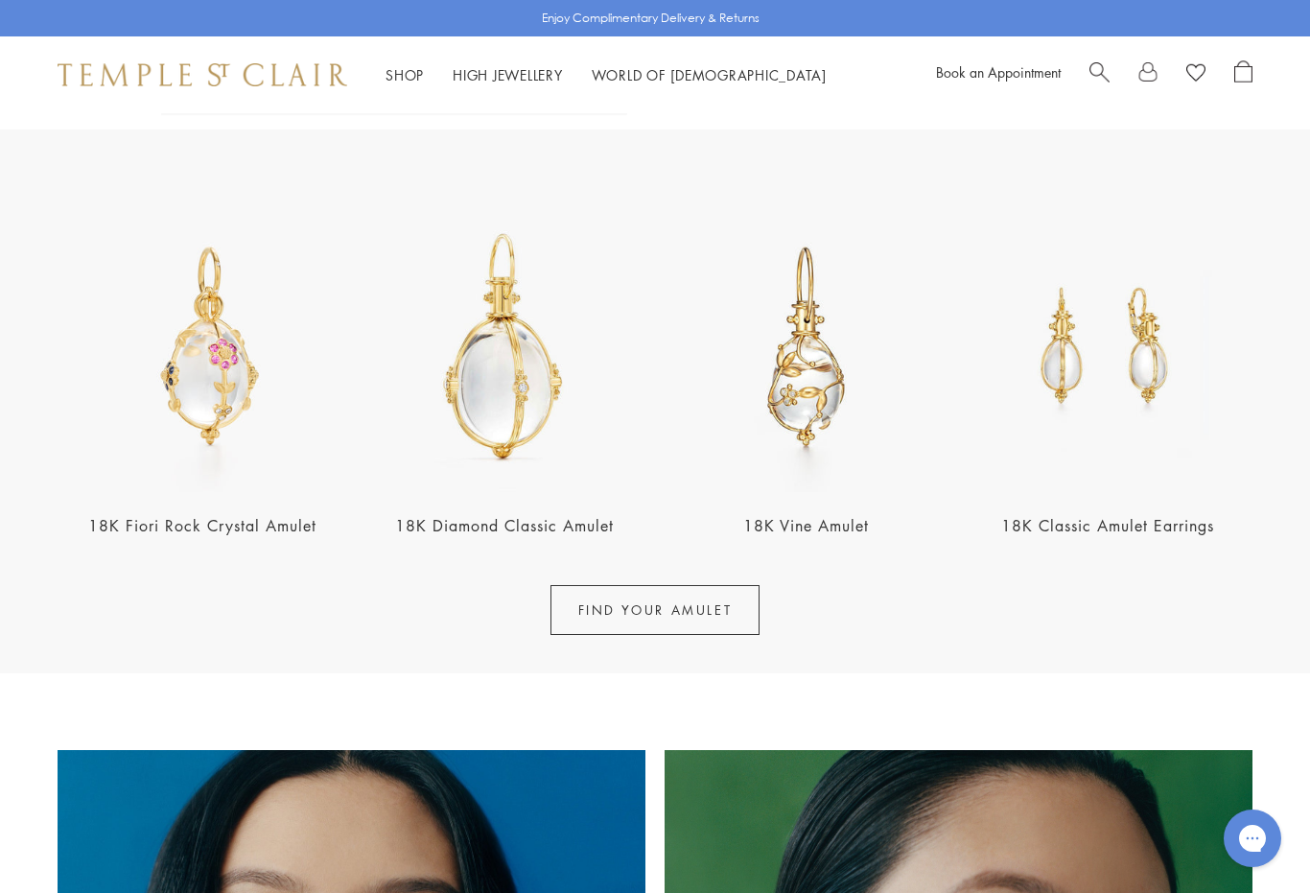
scroll to position [606, 0]
click at [278, 469] on img at bounding box center [203, 347] width 291 height 291
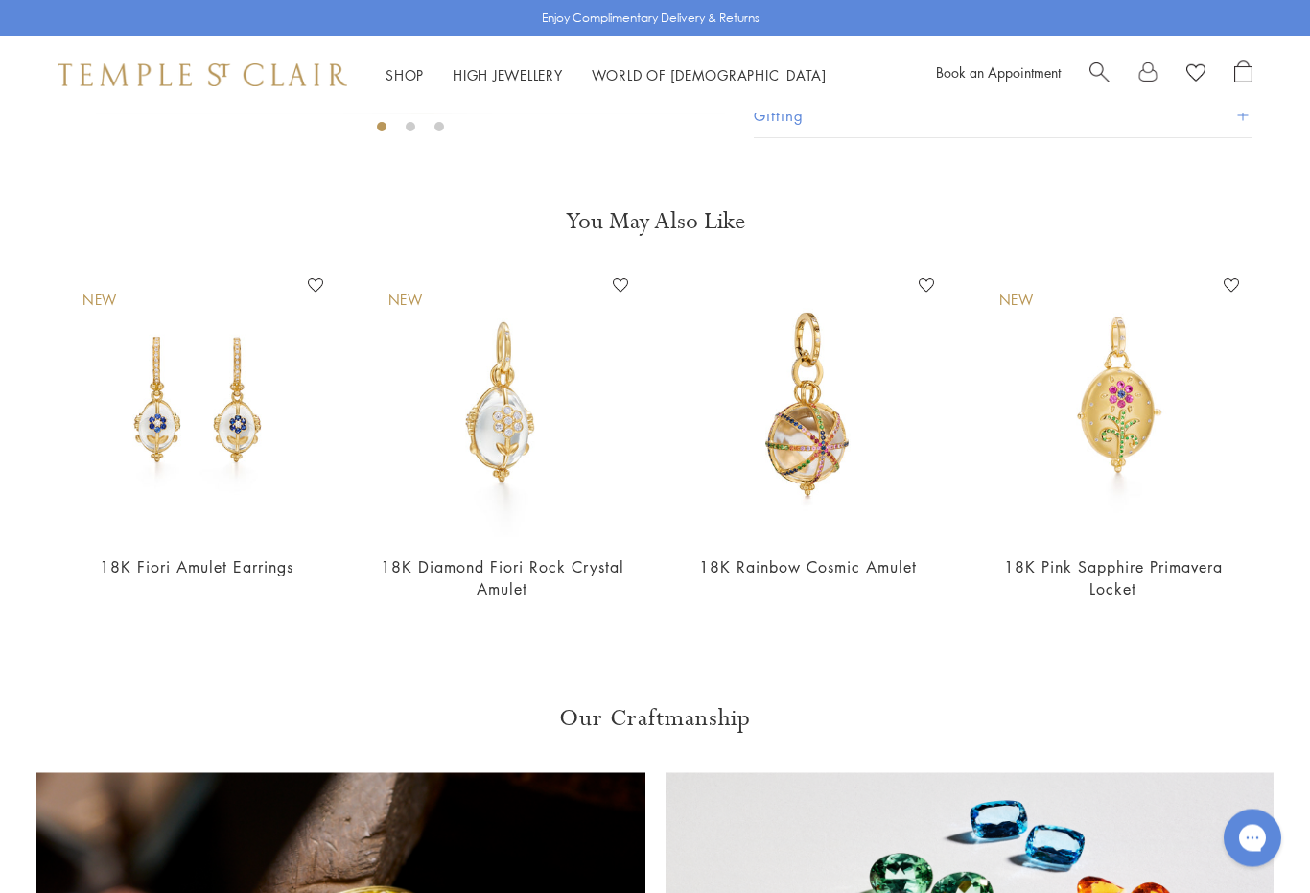
scroll to position [628, 0]
click at [1131, 474] on img at bounding box center [1114, 405] width 268 height 268
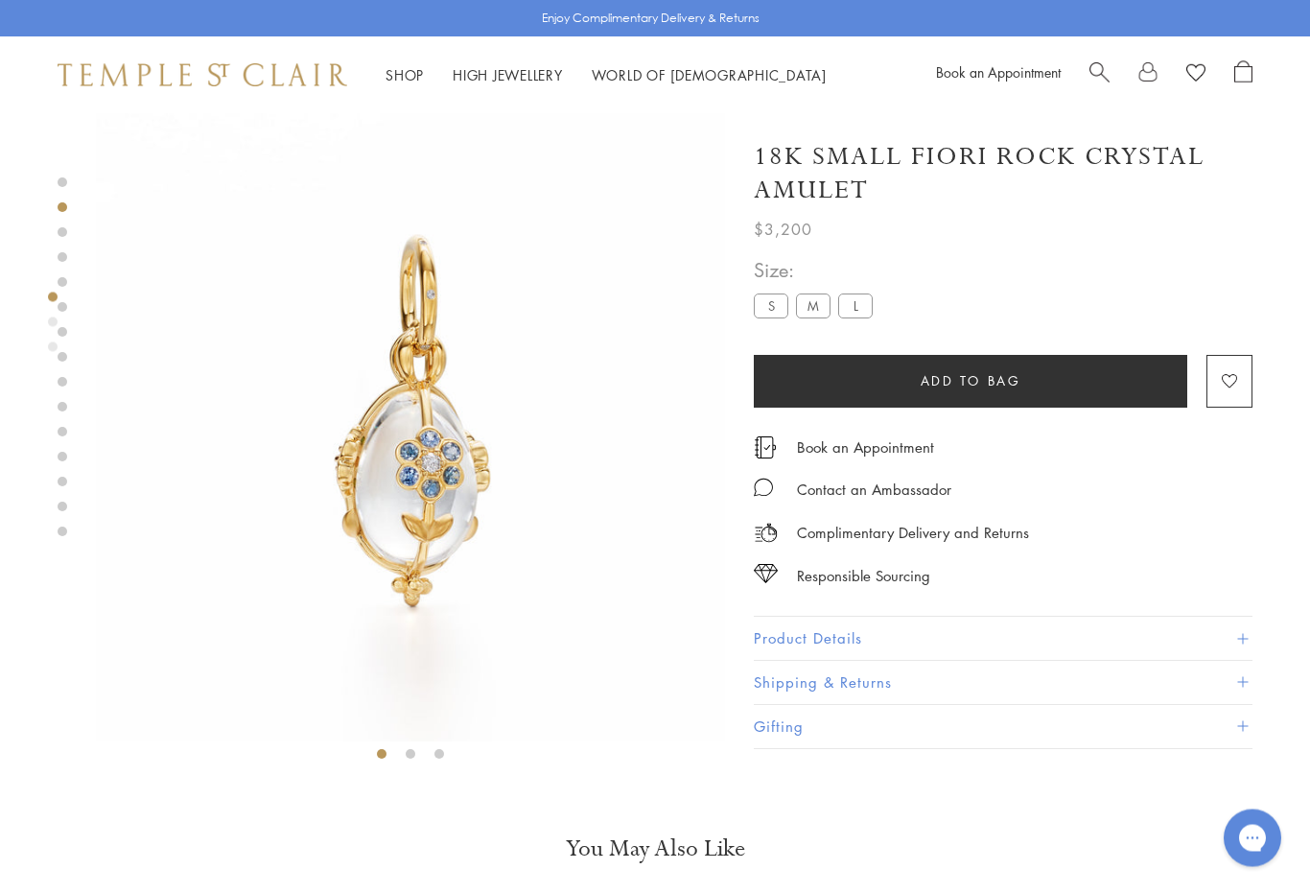
scroll to position [0, 0]
click at [1094, 85] on link "Search" at bounding box center [1100, 74] width 20 height 29
click at [1102, 65] on span "Search" at bounding box center [1100, 70] width 20 height 20
click at [1091, 65] on span "Search" at bounding box center [1100, 70] width 20 height 20
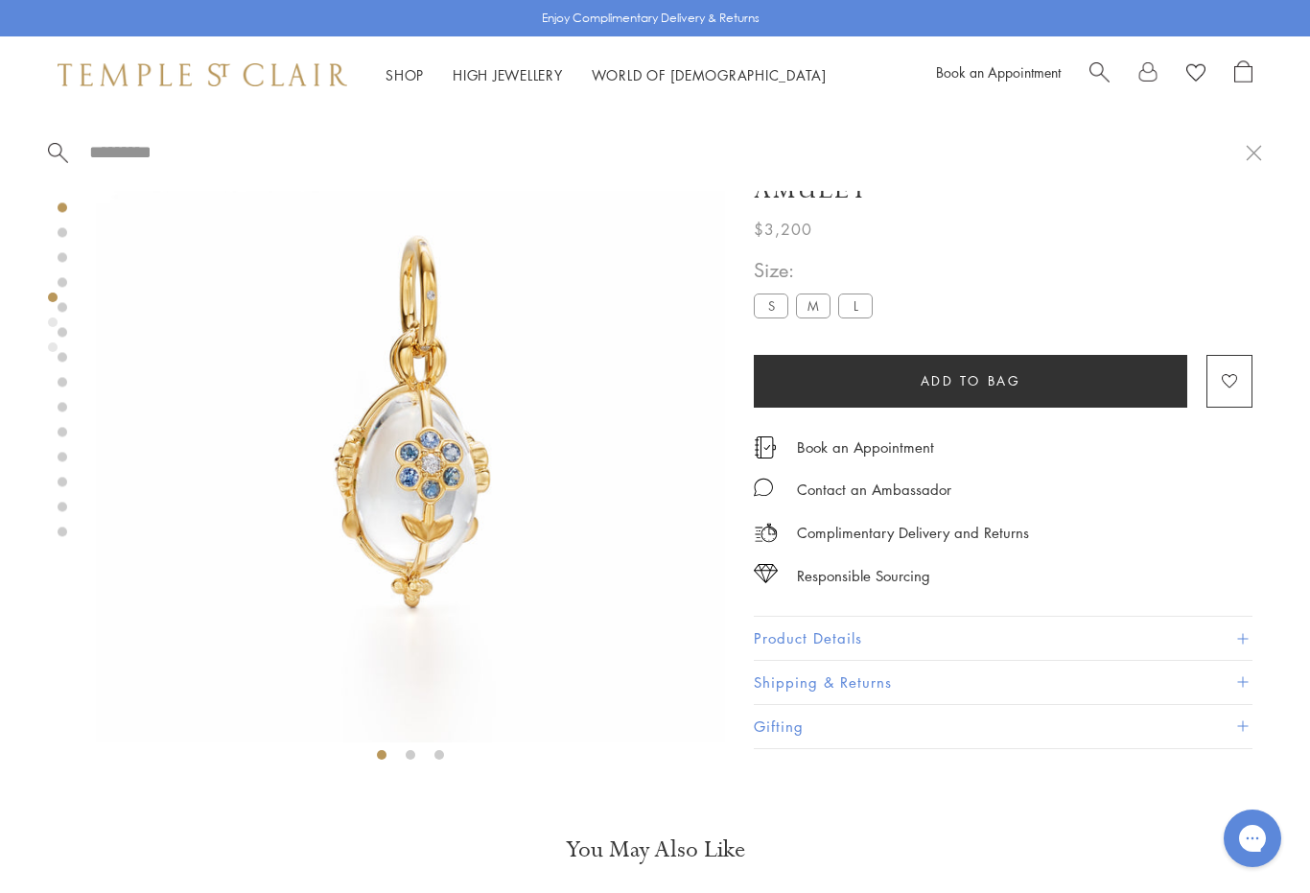
click at [1105, 65] on span "Search" at bounding box center [1100, 70] width 20 height 20
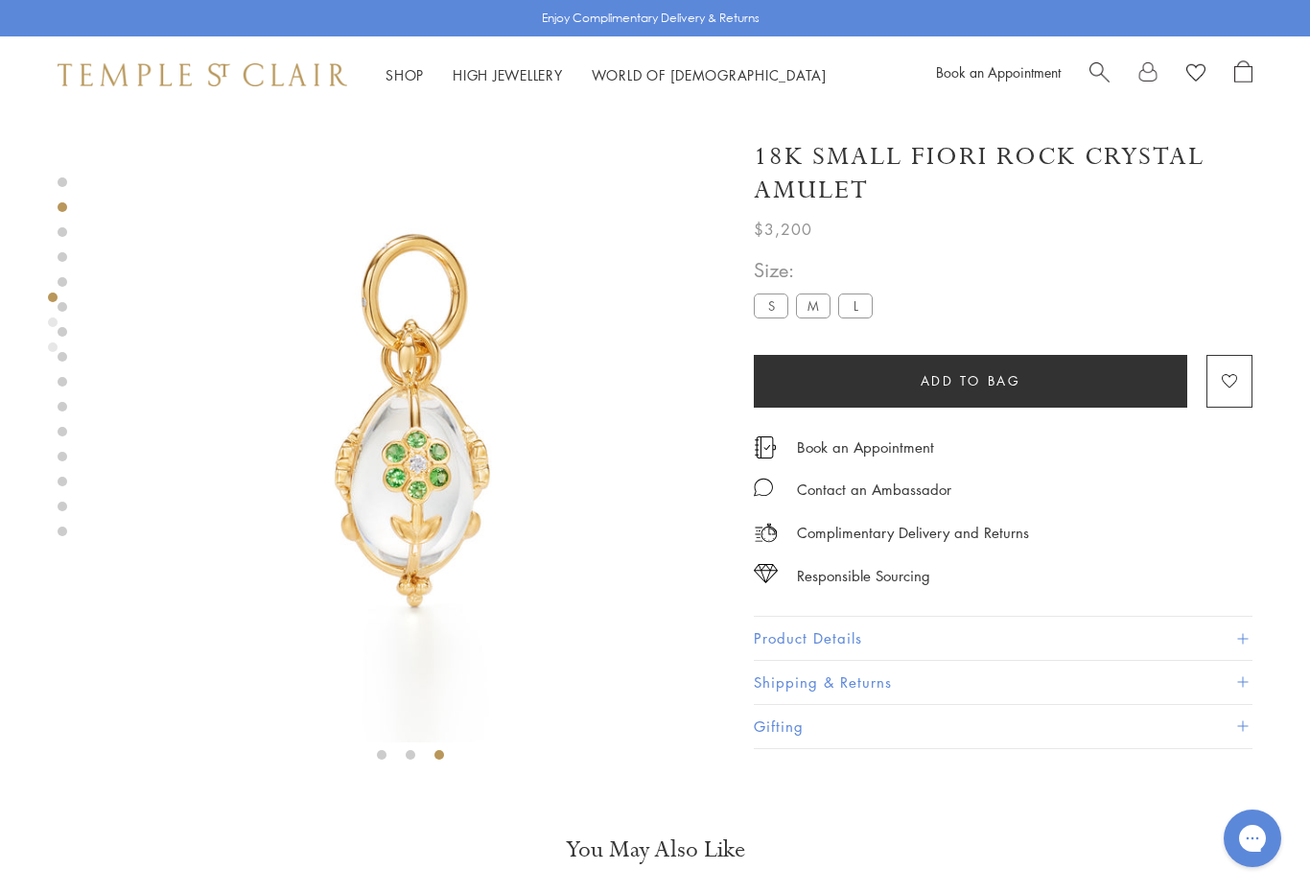
click at [961, 155] on h1 "18K Small Fiori Rock Crystal Amulet" at bounding box center [1003, 173] width 499 height 67
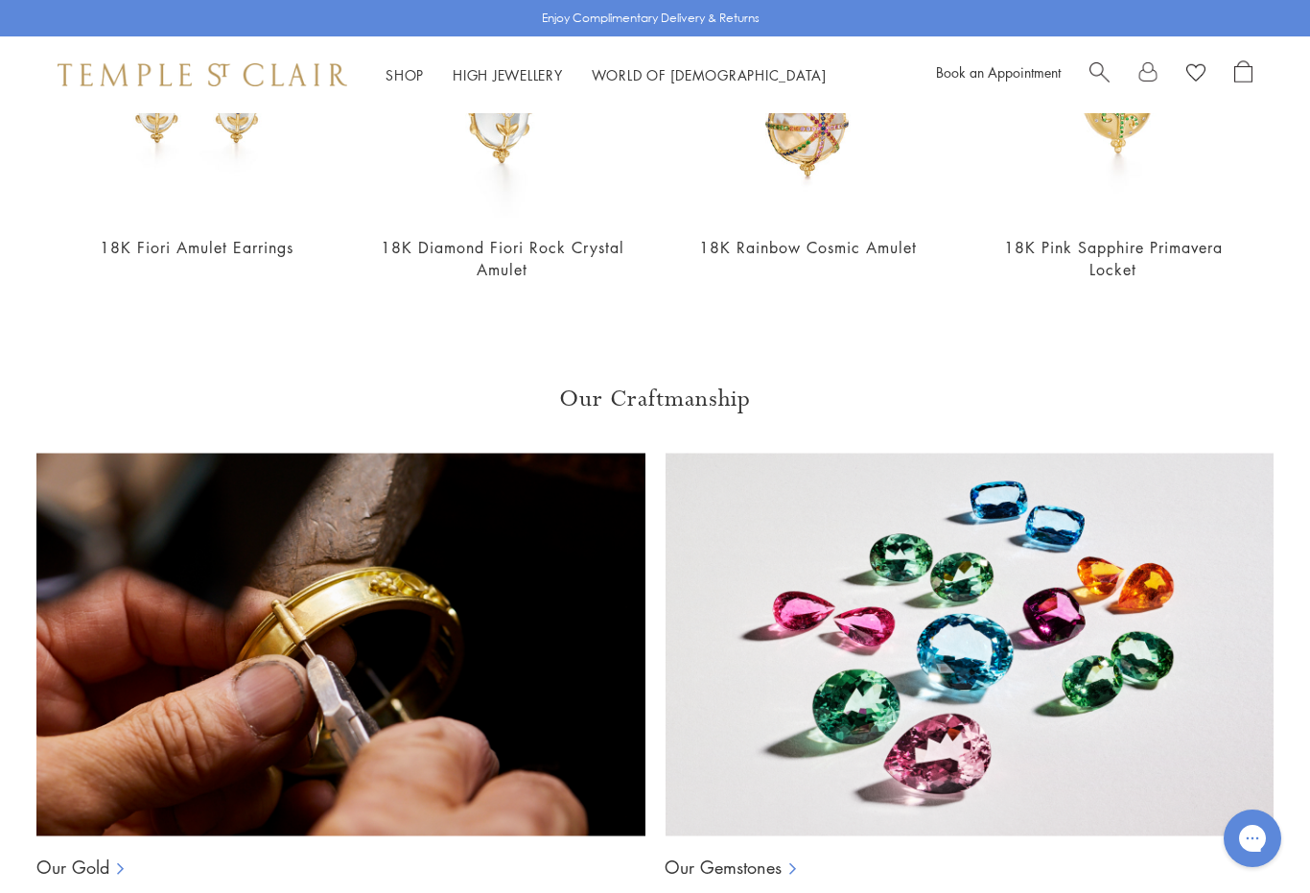
scroll to position [949, 0]
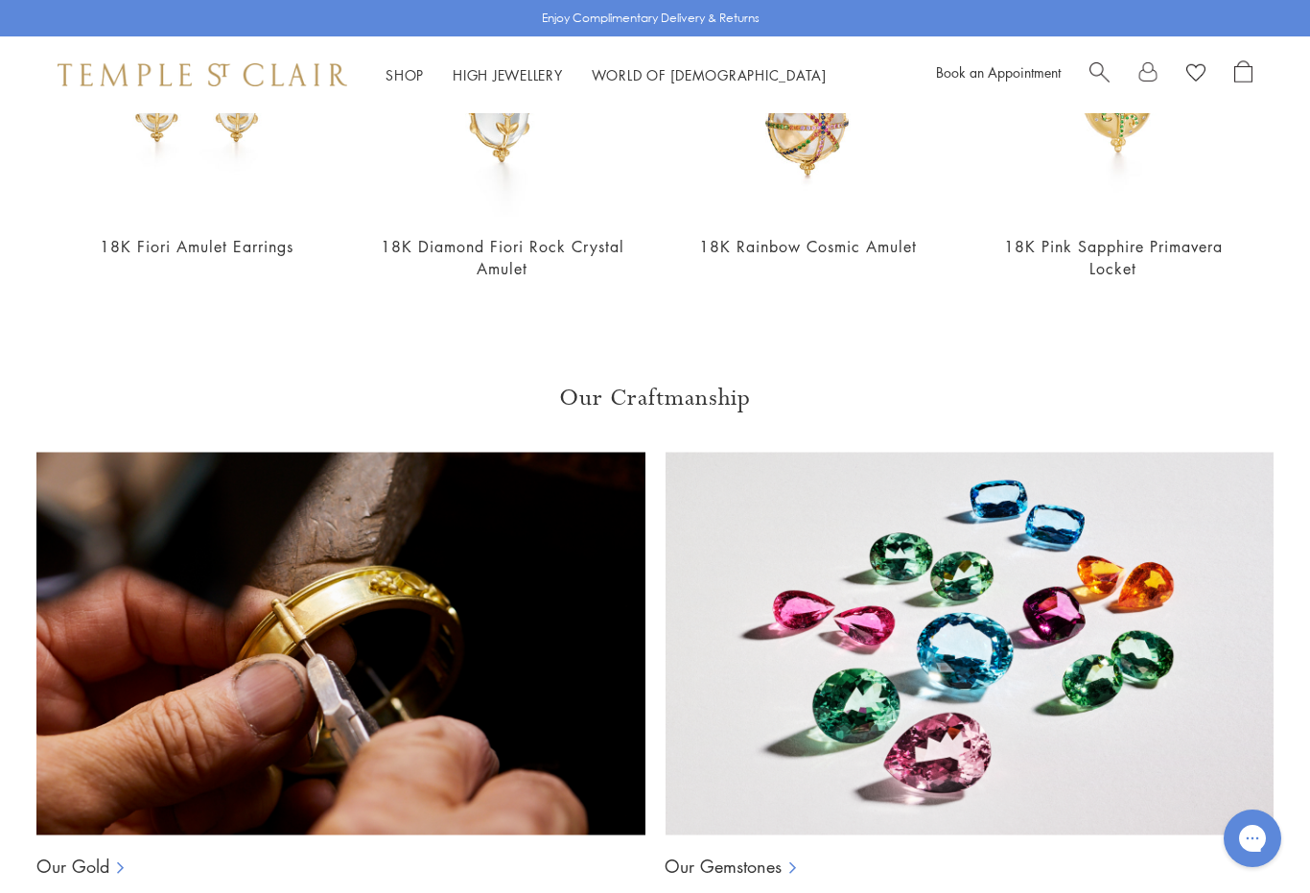
click at [1099, 703] on img at bounding box center [969, 644] width 609 height 384
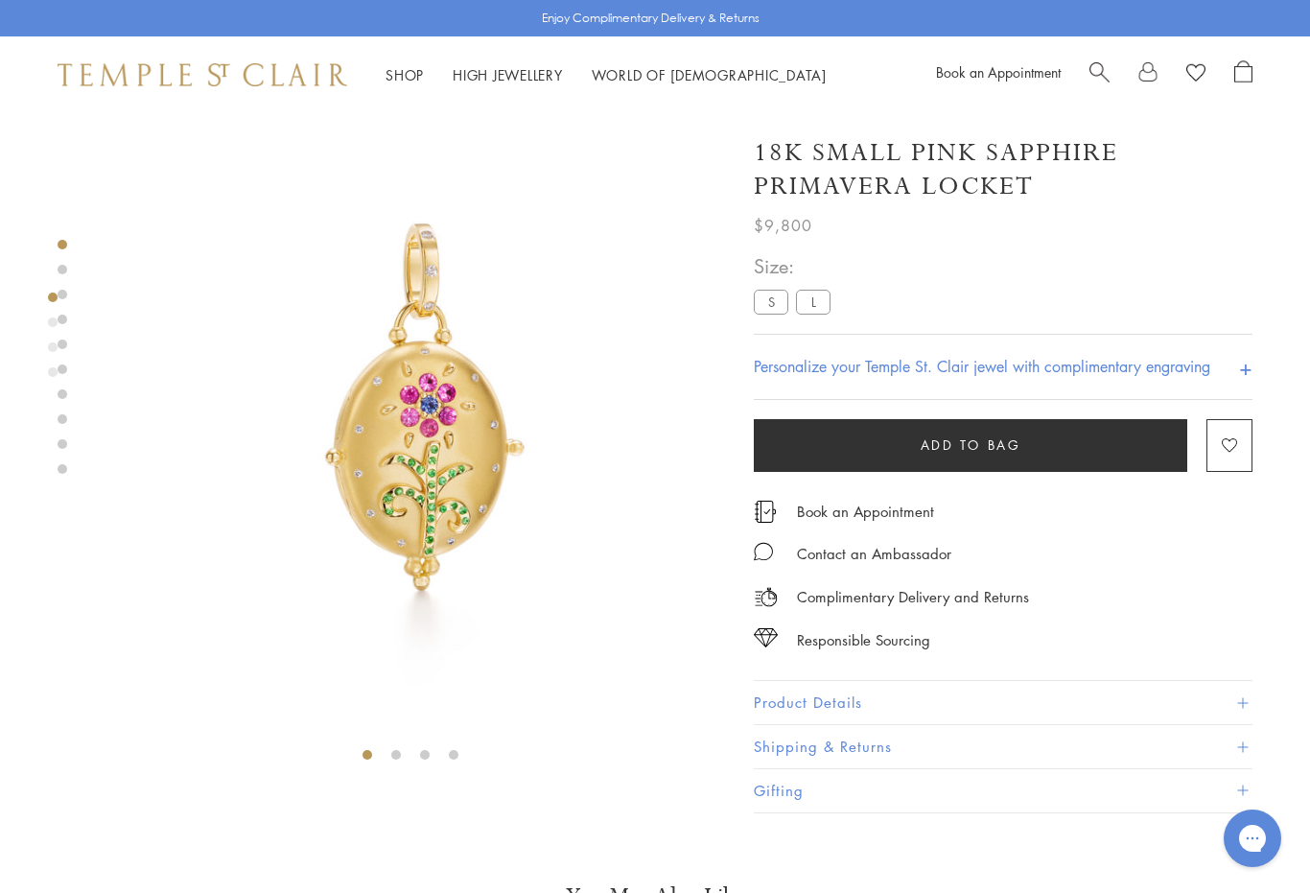
click at [811, 291] on label "L" at bounding box center [813, 303] width 35 height 24
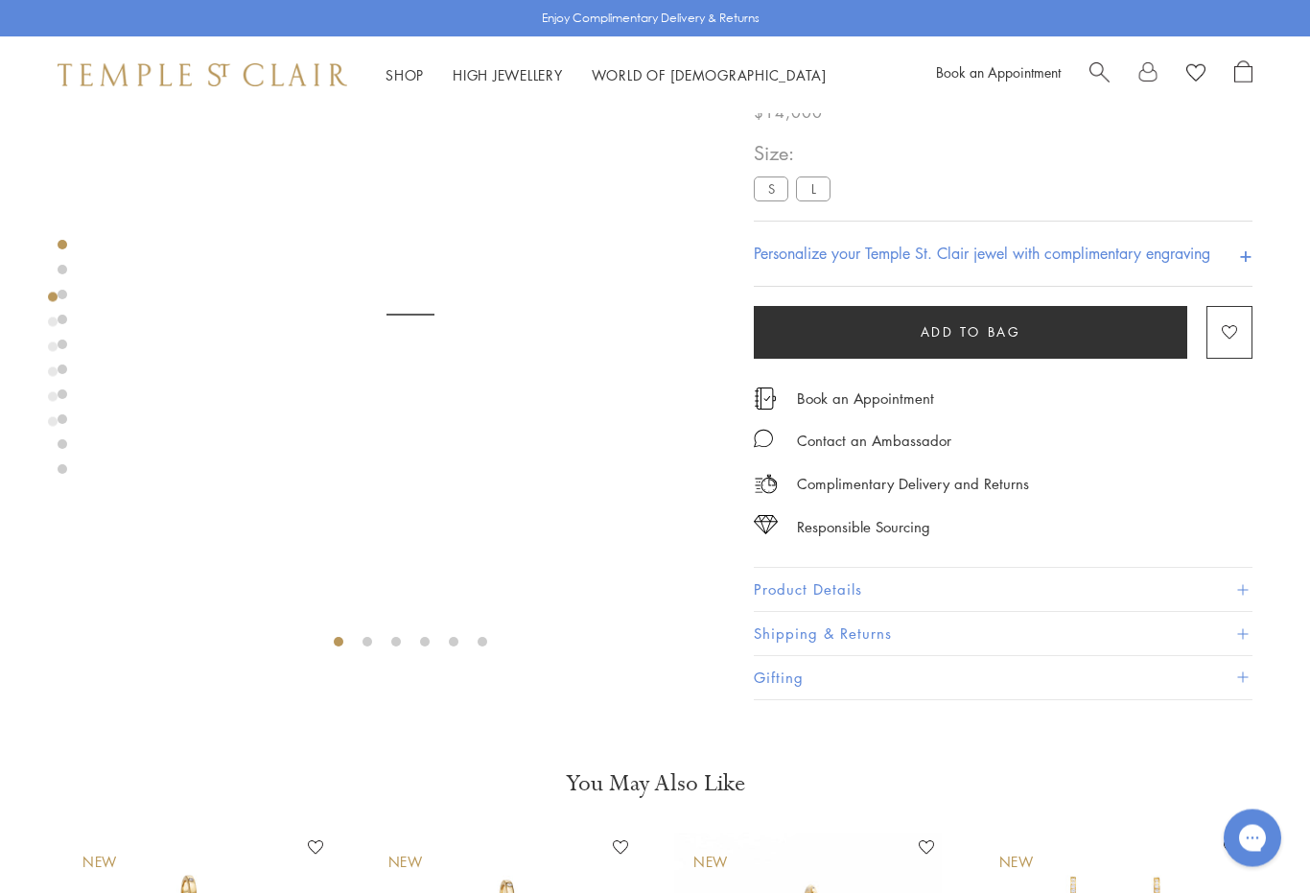
scroll to position [113, 0]
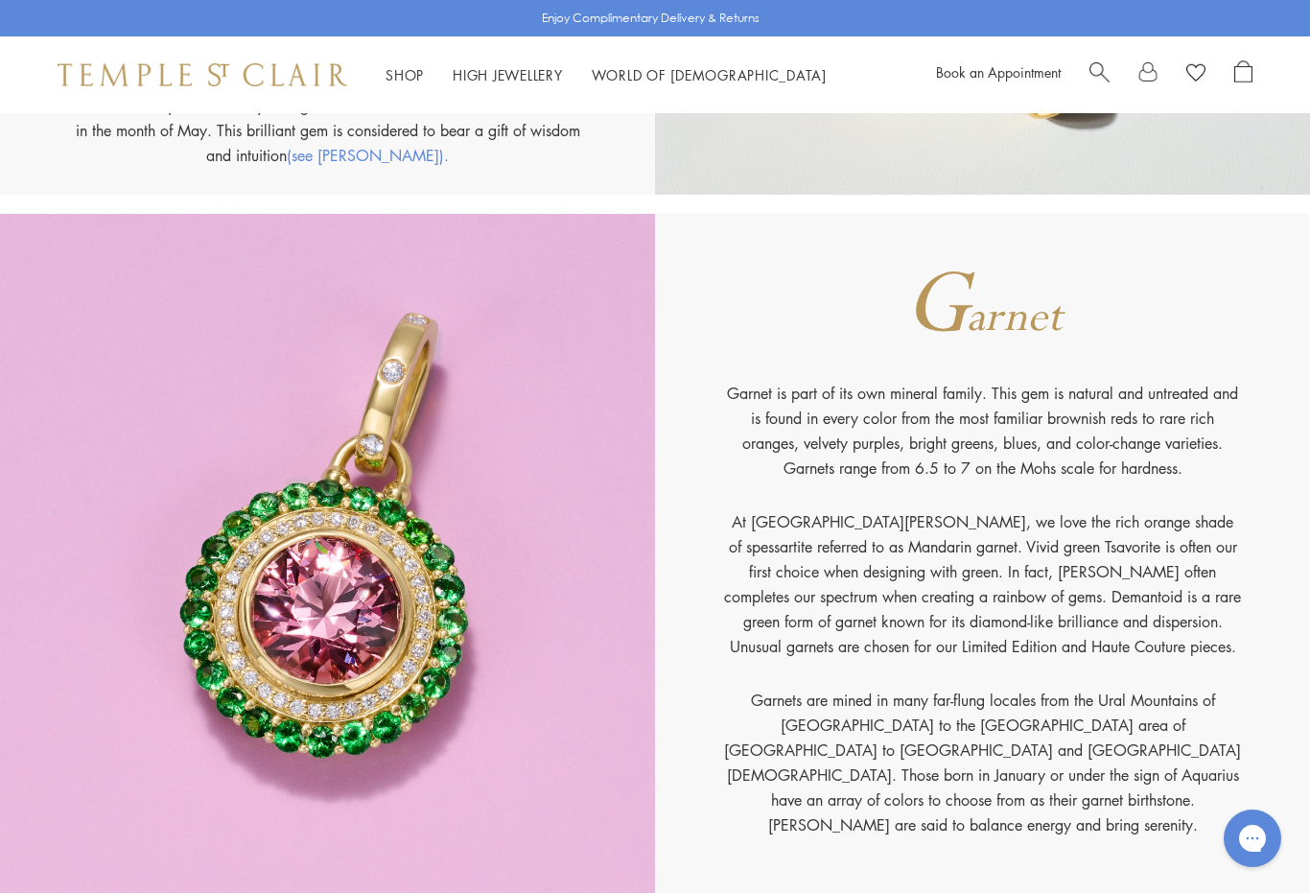
scroll to position [4905, 0]
click at [513, 57] on div "Shop Shop Categories Amulets Pendants & Charms Lockets Chains & Leather Cords E…" at bounding box center [655, 74] width 1310 height 77
click at [491, 74] on link "High Jewellery High Jewellery" at bounding box center [508, 74] width 110 height 19
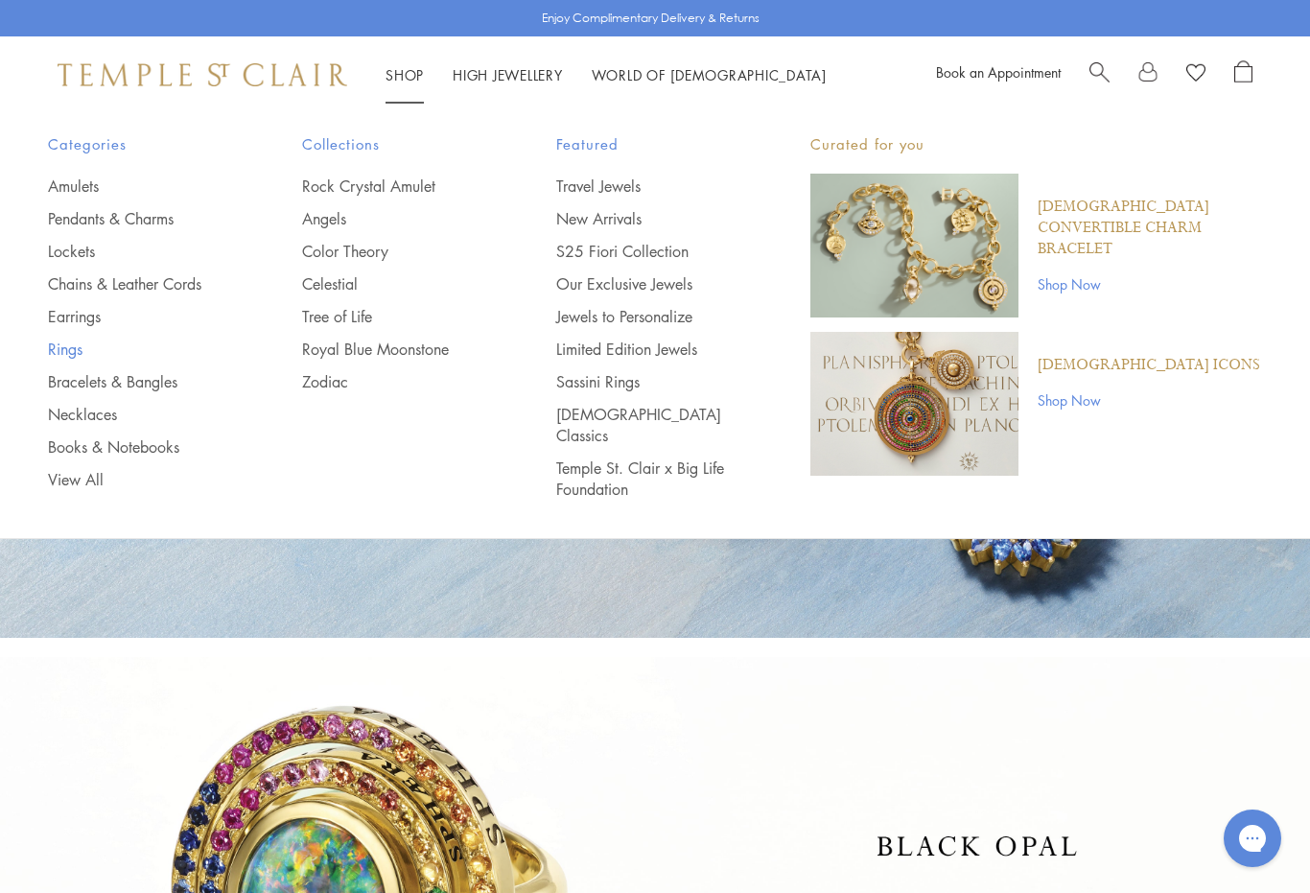
click at [82, 357] on link "Rings" at bounding box center [136, 349] width 177 height 21
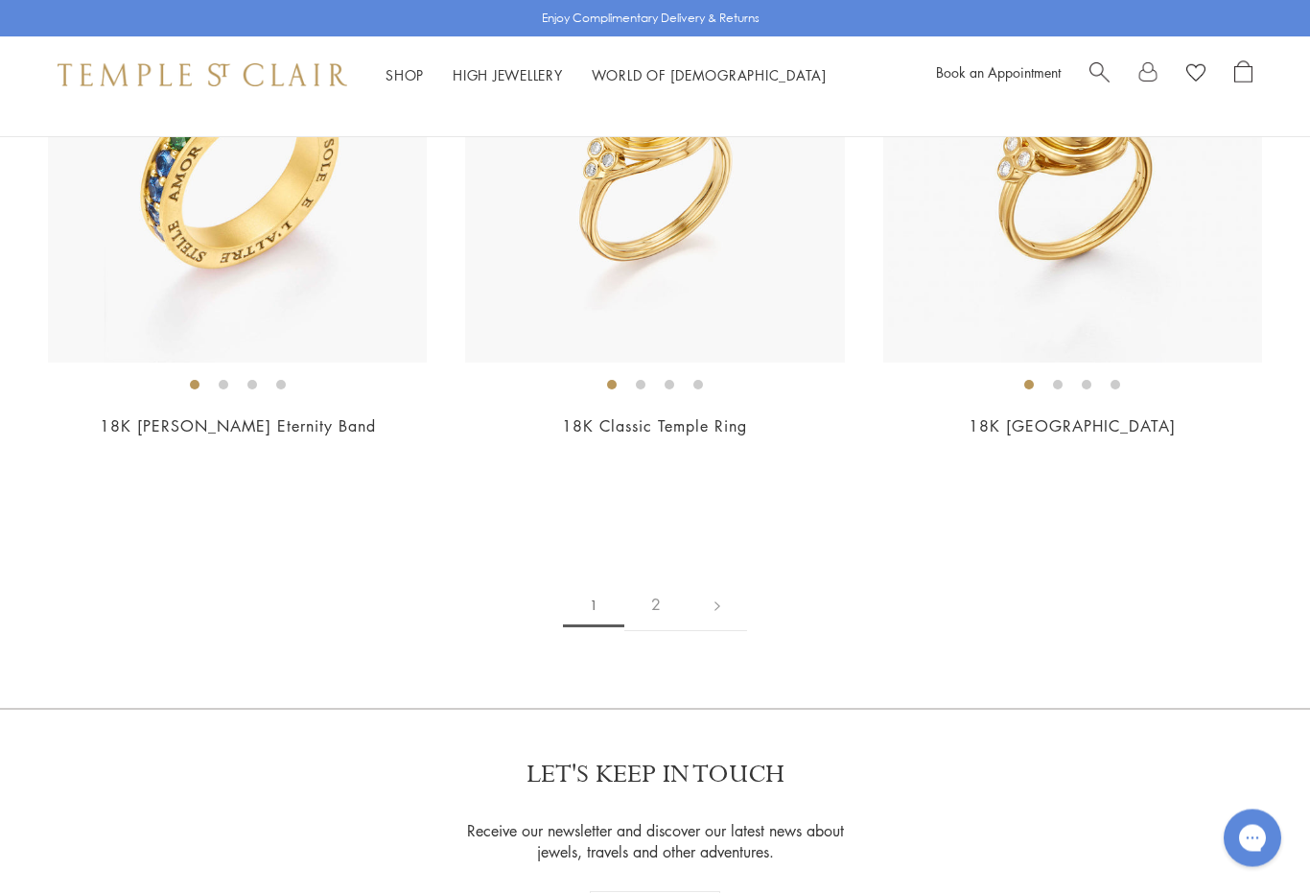
scroll to position [8432, 0]
click at [643, 607] on link "2" at bounding box center [656, 603] width 63 height 53
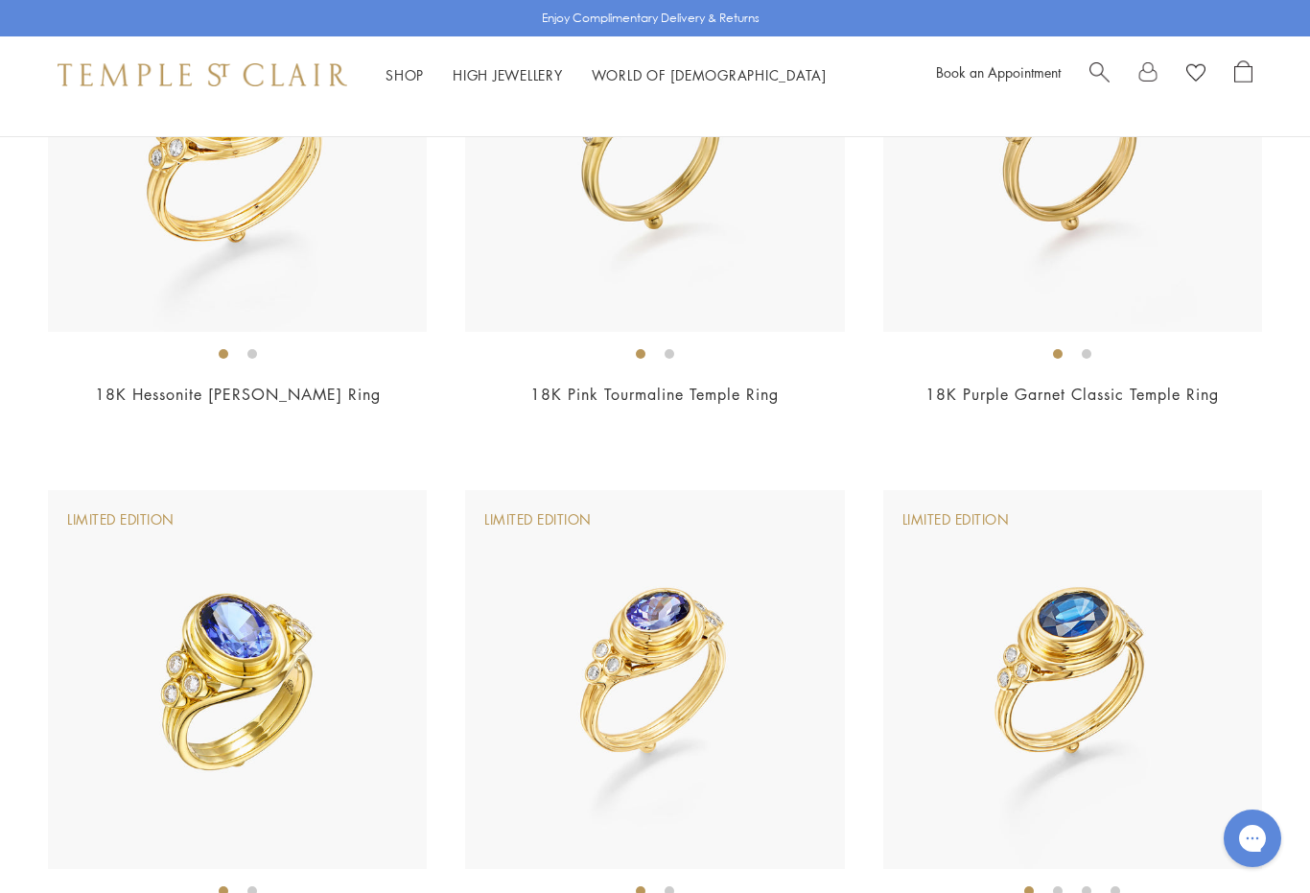
scroll to position [1473, 0]
